Goal: Task Accomplishment & Management: Use online tool/utility

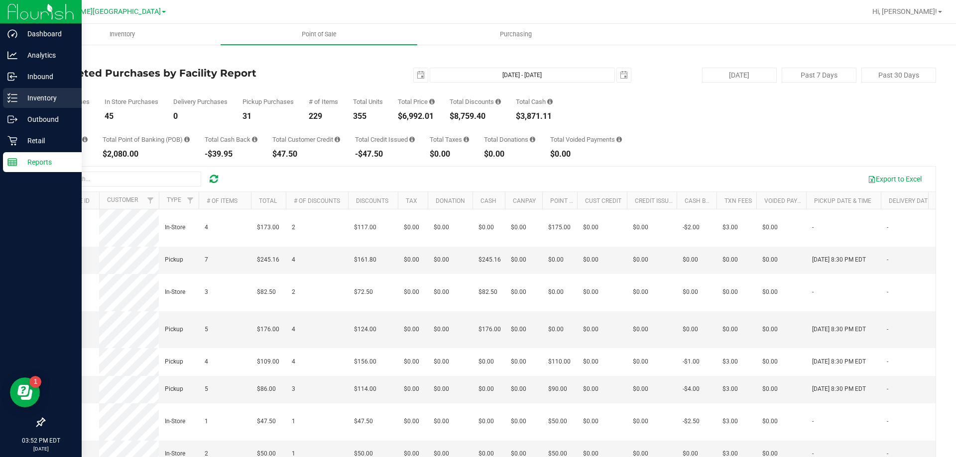
click at [18, 96] on p "Inventory" at bounding box center [47, 98] width 60 height 12
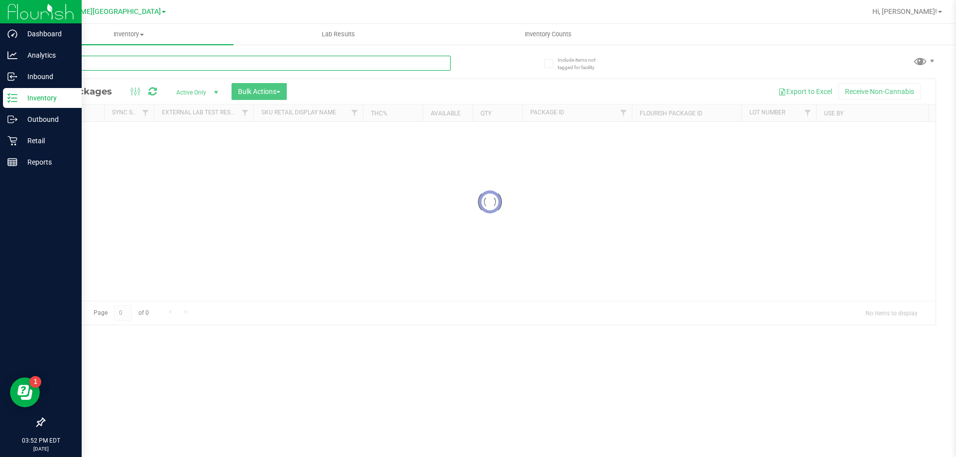
click at [287, 59] on input "text" at bounding box center [247, 63] width 407 height 15
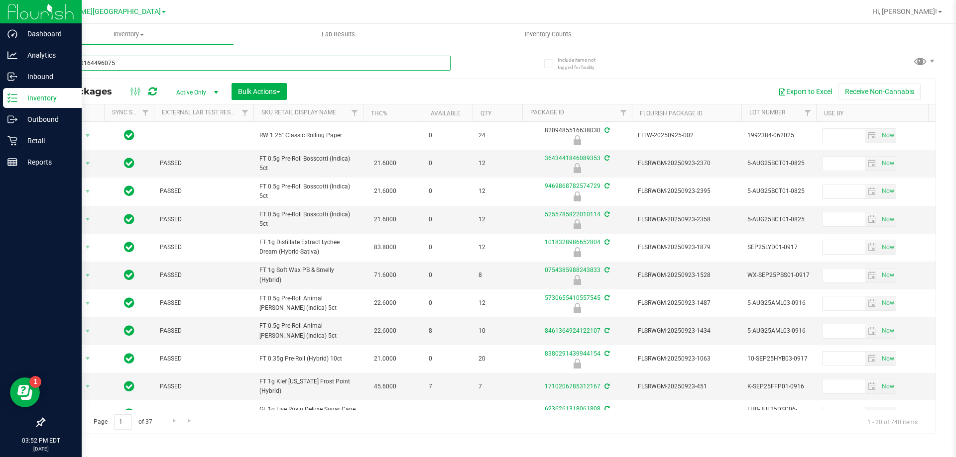
type input "3793650164496075"
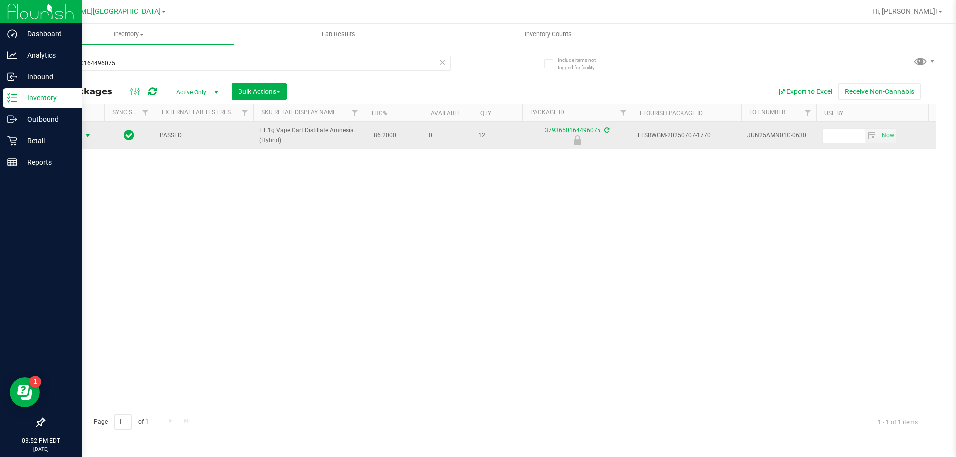
click at [65, 140] on span "Action" at bounding box center [67, 136] width 27 height 14
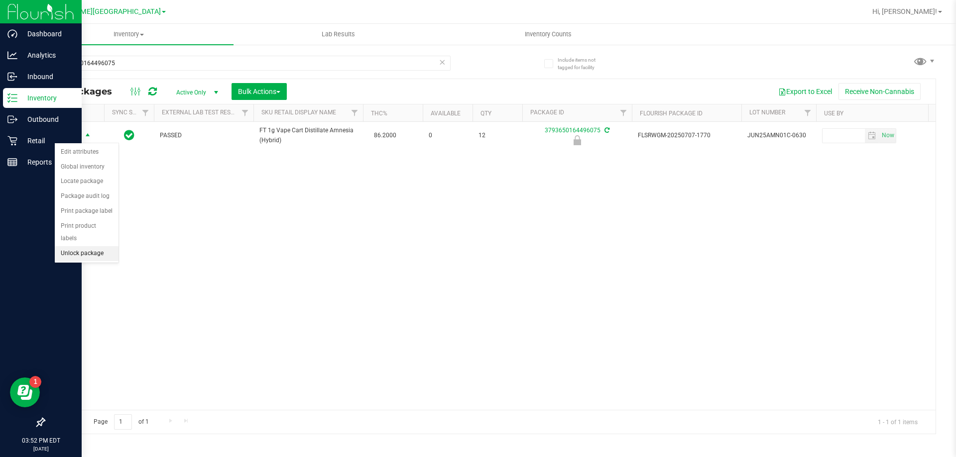
click at [102, 246] on li "Unlock package" at bounding box center [87, 253] width 64 height 15
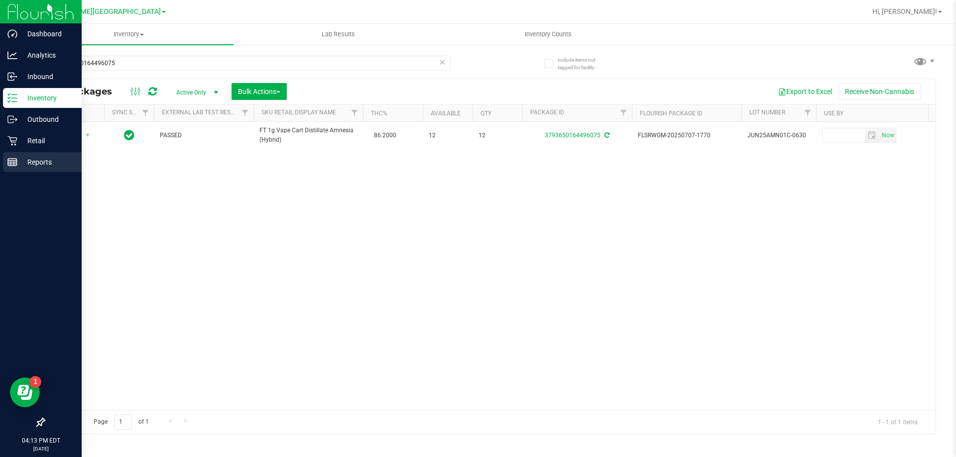
click at [4, 165] on div "Reports" at bounding box center [42, 162] width 79 height 20
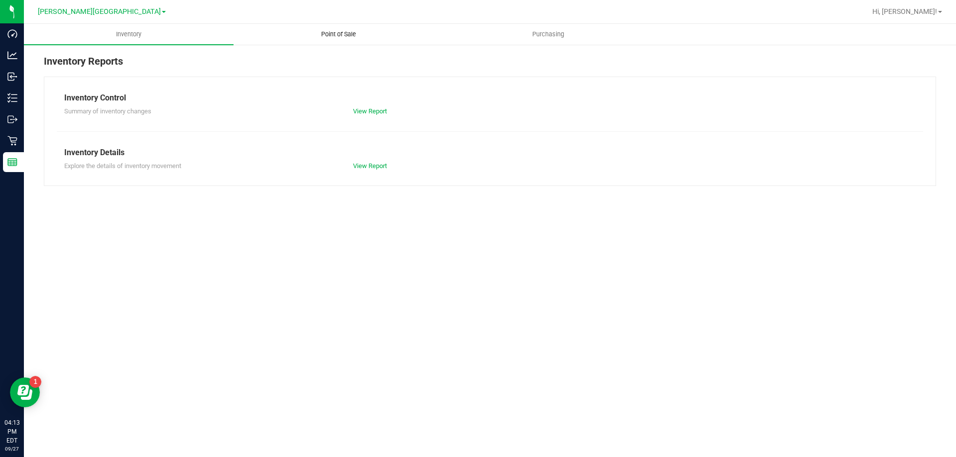
click at [331, 32] on span "Point of Sale" at bounding box center [339, 34] width 62 height 9
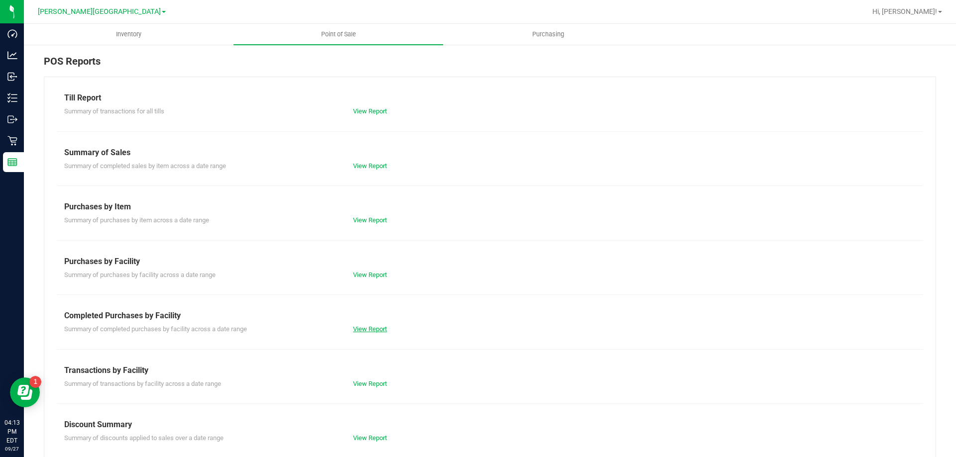
click at [367, 332] on link "View Report" at bounding box center [370, 329] width 34 height 7
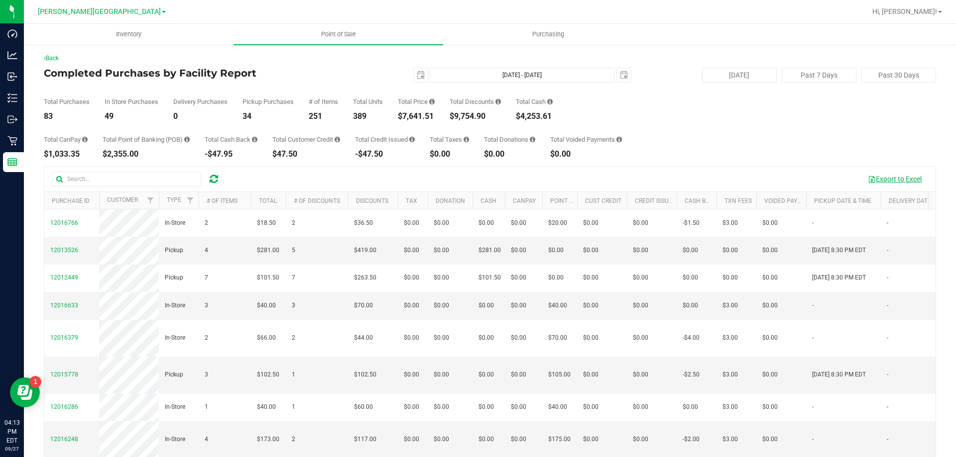
click at [885, 182] on button "Export to Excel" at bounding box center [894, 179] width 67 height 17
click at [215, 175] on icon at bounding box center [214, 179] width 8 height 10
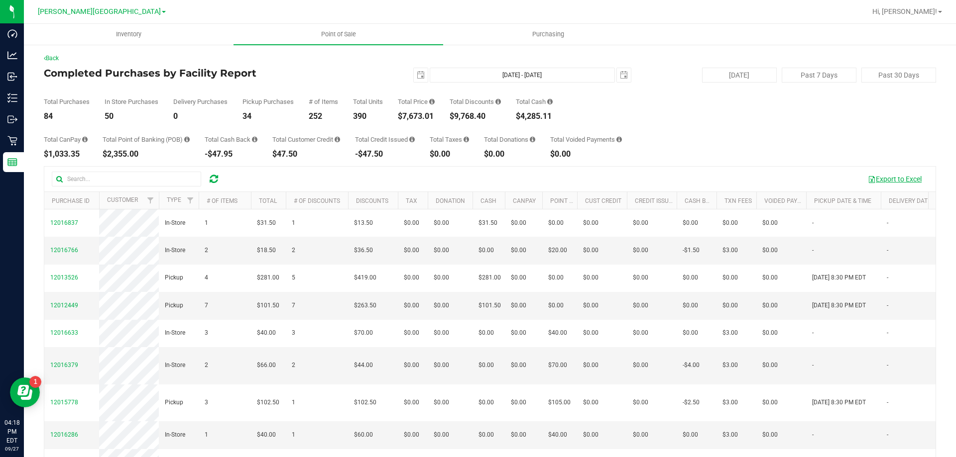
click at [884, 181] on button "Export to Excel" at bounding box center [894, 179] width 67 height 17
click at [210, 181] on icon at bounding box center [214, 179] width 8 height 10
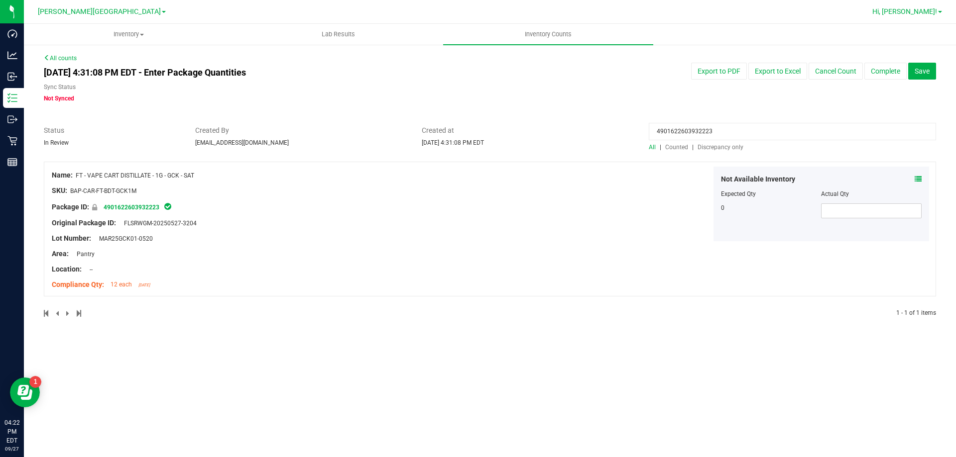
click at [476, 12] on span "Hi, [PERSON_NAME]!" at bounding box center [904, 11] width 65 height 8
